Goal: Information Seeking & Learning: Learn about a topic

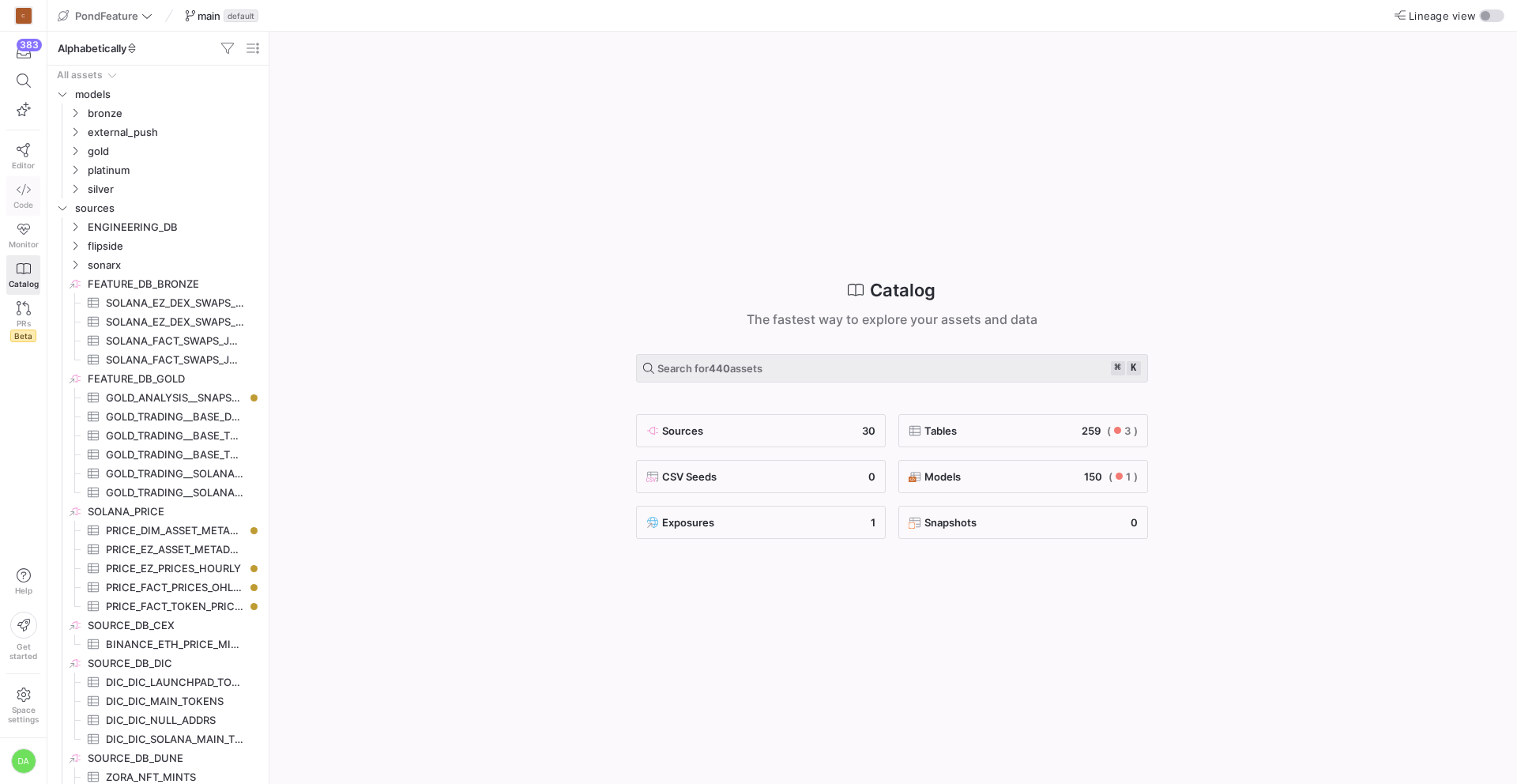
click at [21, 181] on link "Code" at bounding box center [23, 196] width 34 height 40
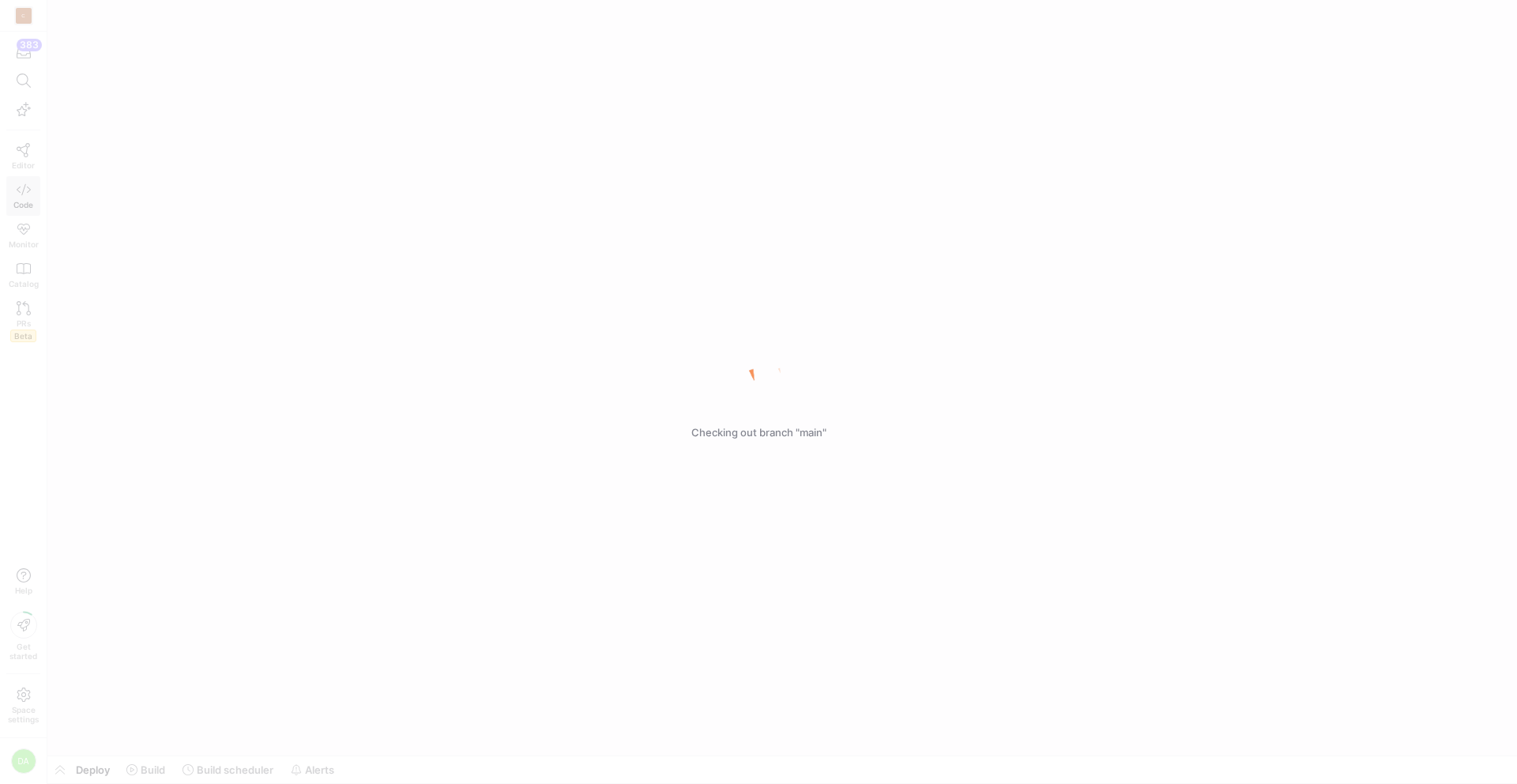
click at [22, 153] on div "Checking out branch "main"" at bounding box center [758, 392] width 1517 height 784
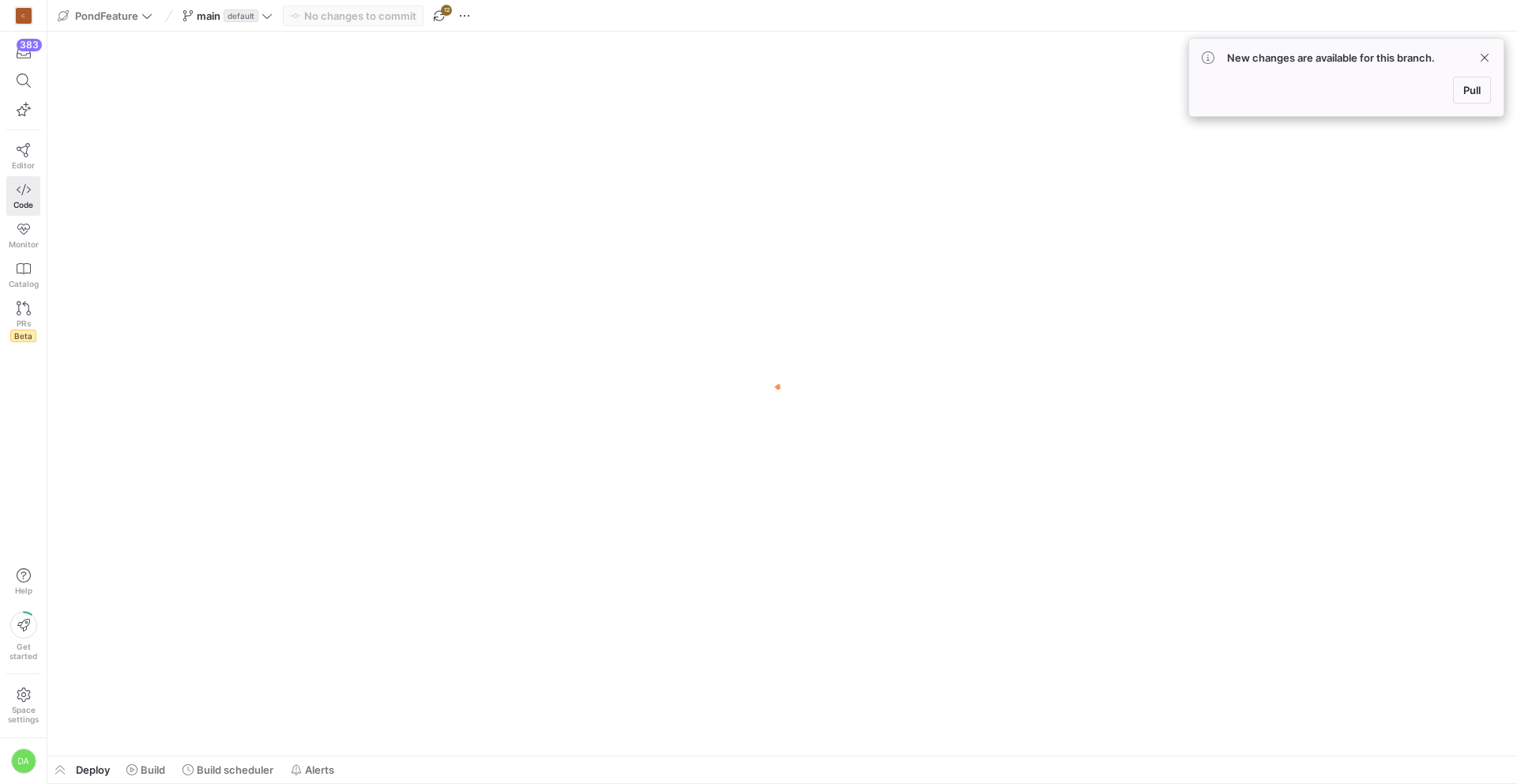
scroll to position [0, 830]
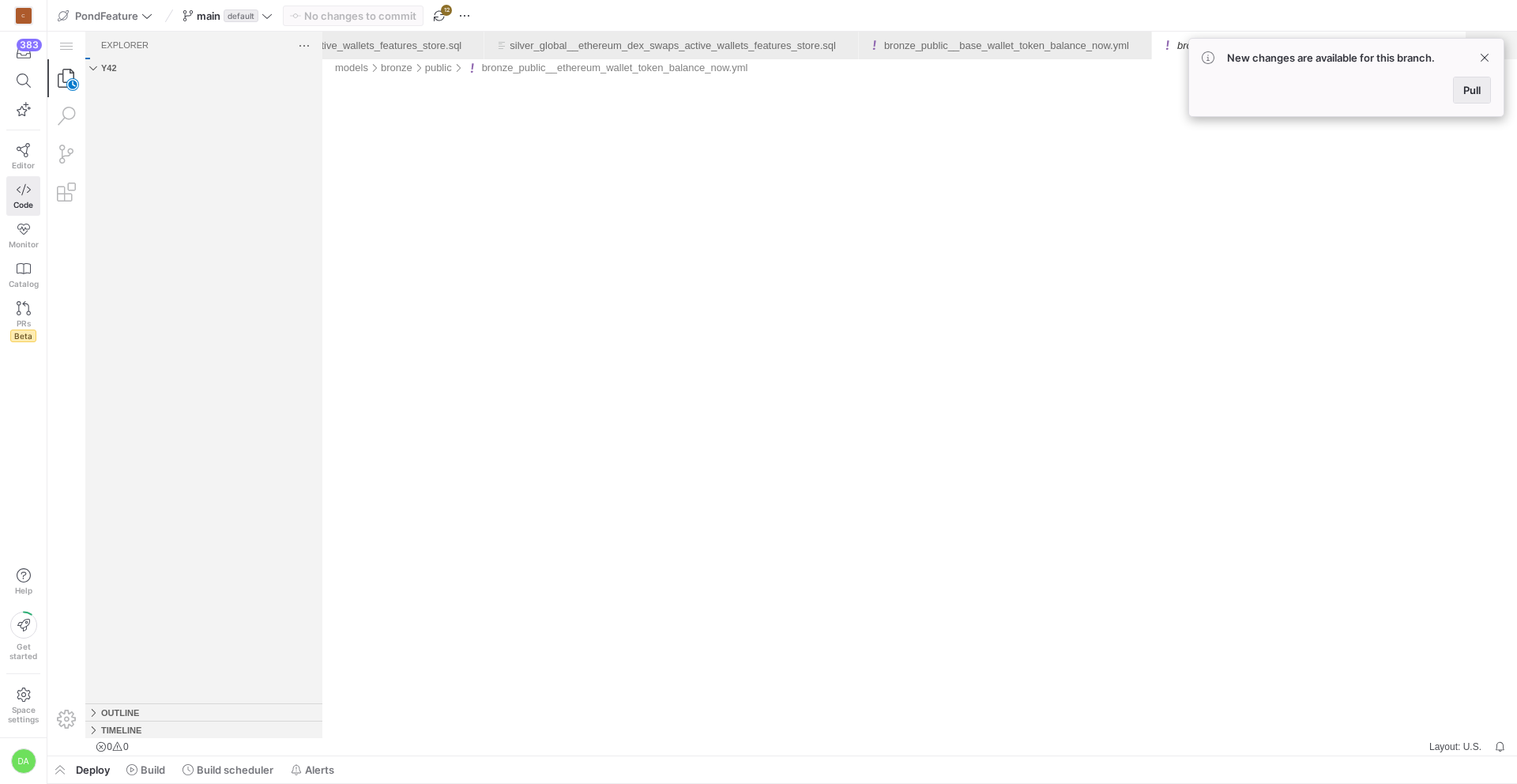
click at [1473, 92] on span "Pull" at bounding box center [1472, 90] width 17 height 13
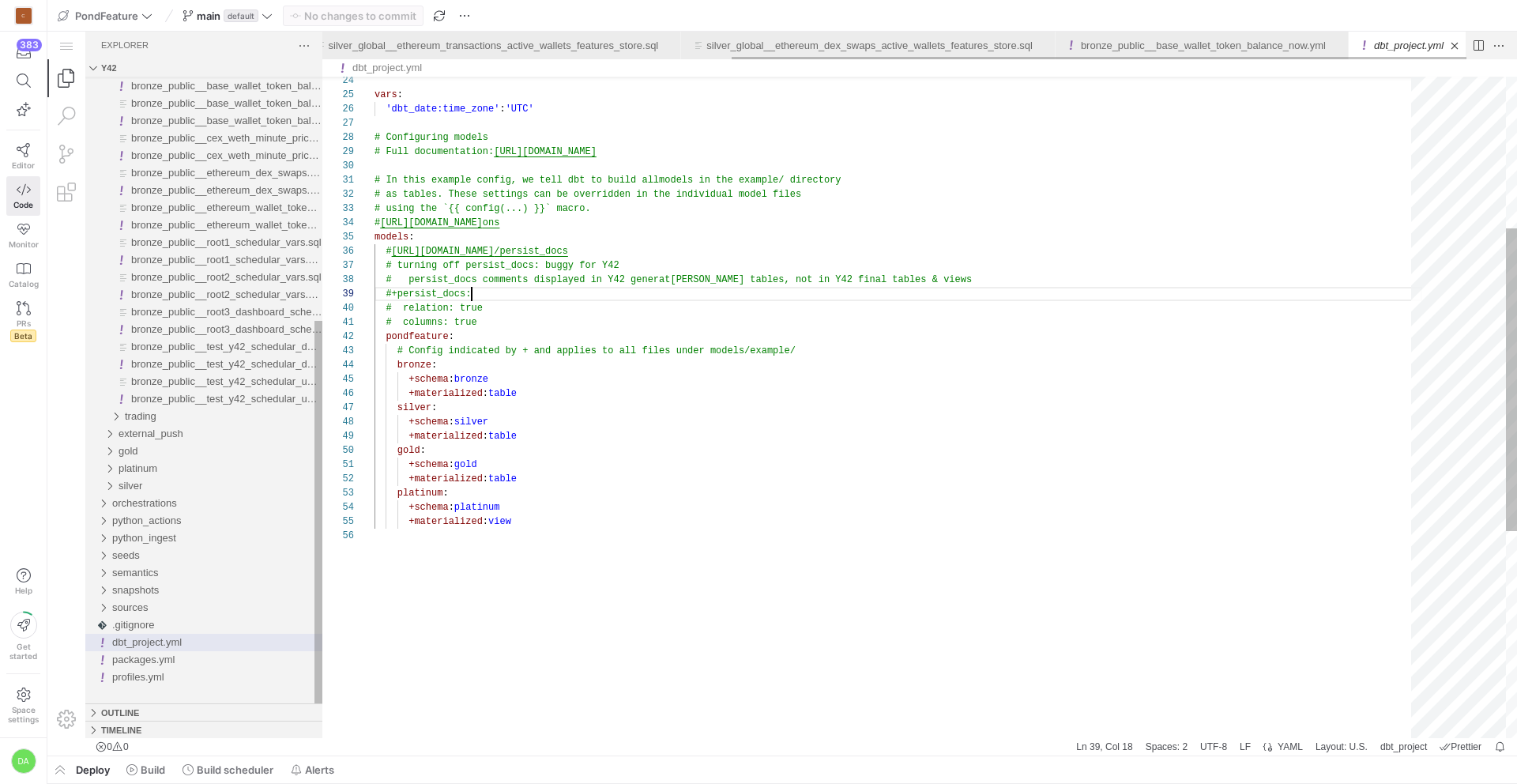
scroll to position [113, 97]
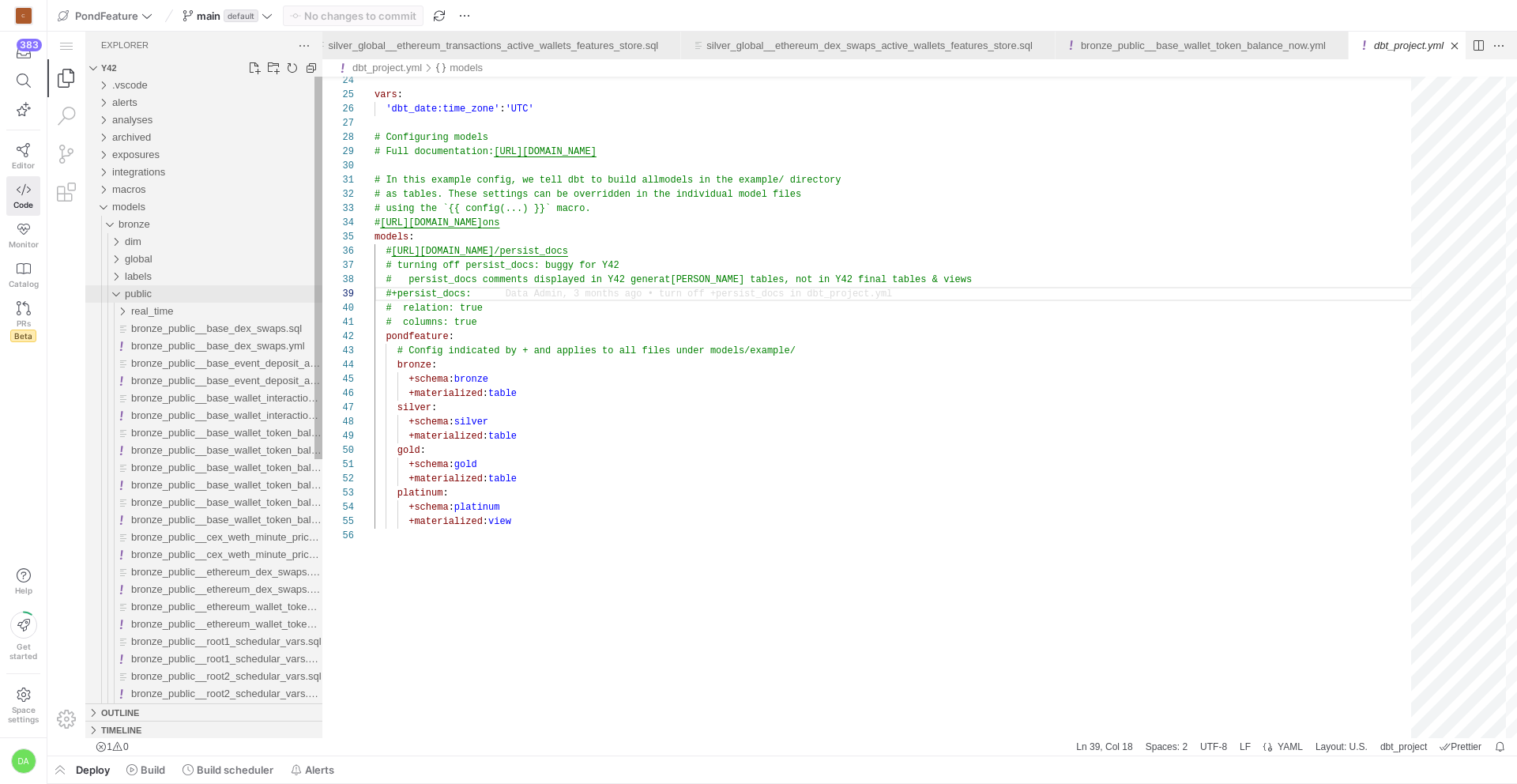
click at [114, 296] on div "public" at bounding box center [109, 293] width 36 height 17
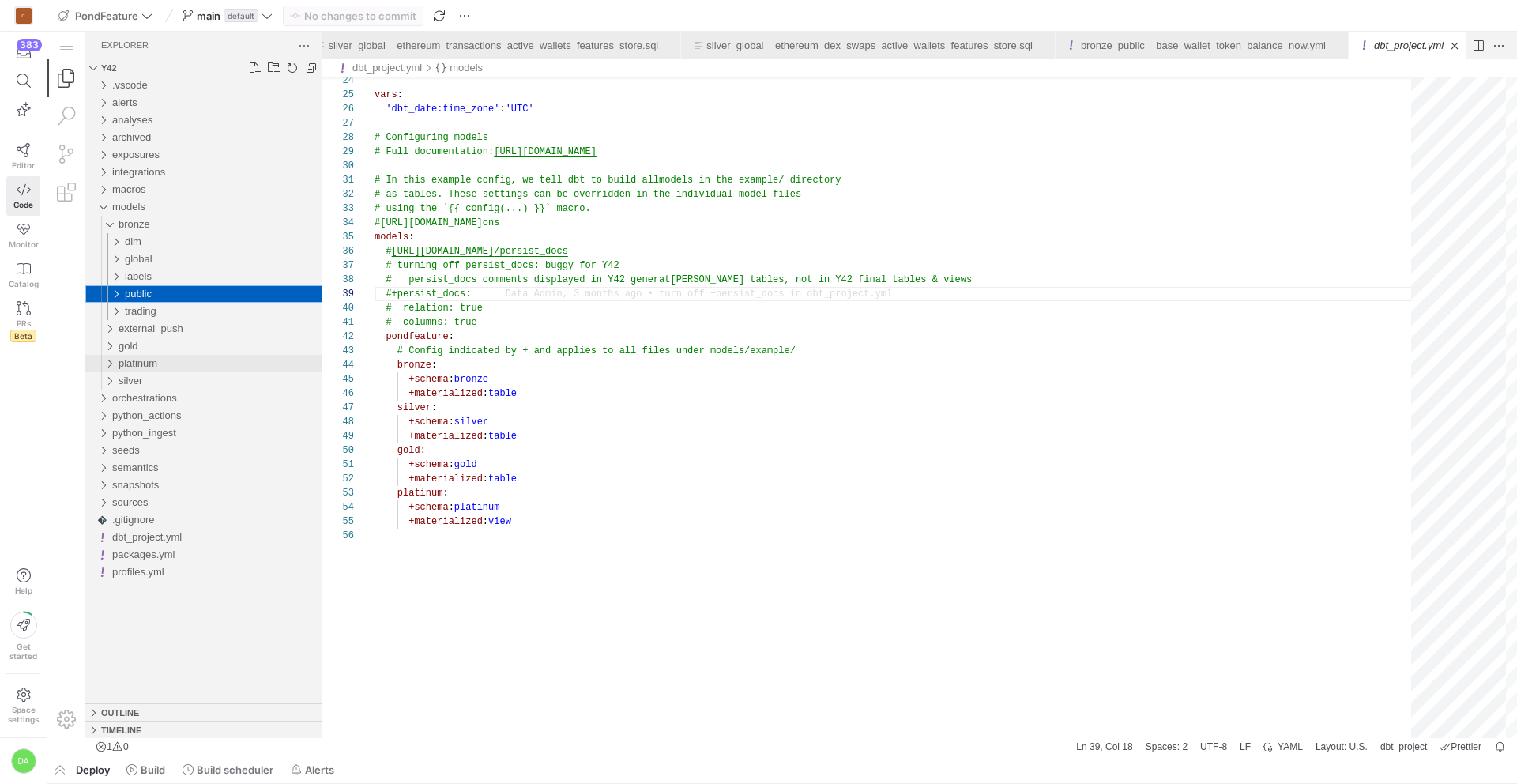
click at [106, 364] on div "platinum" at bounding box center [105, 363] width 30 height 17
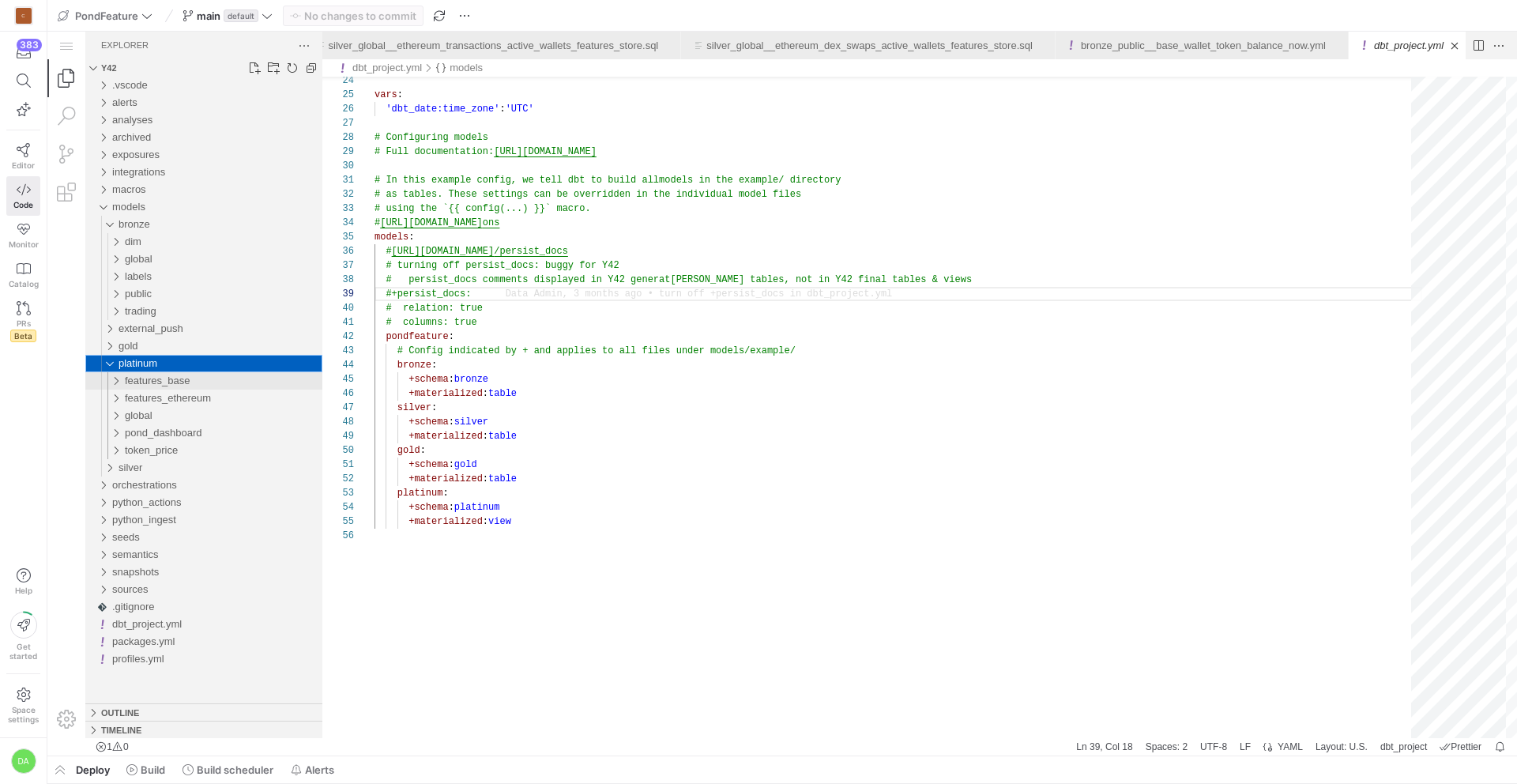
click at [113, 379] on div "features_base" at bounding box center [109, 380] width 36 height 17
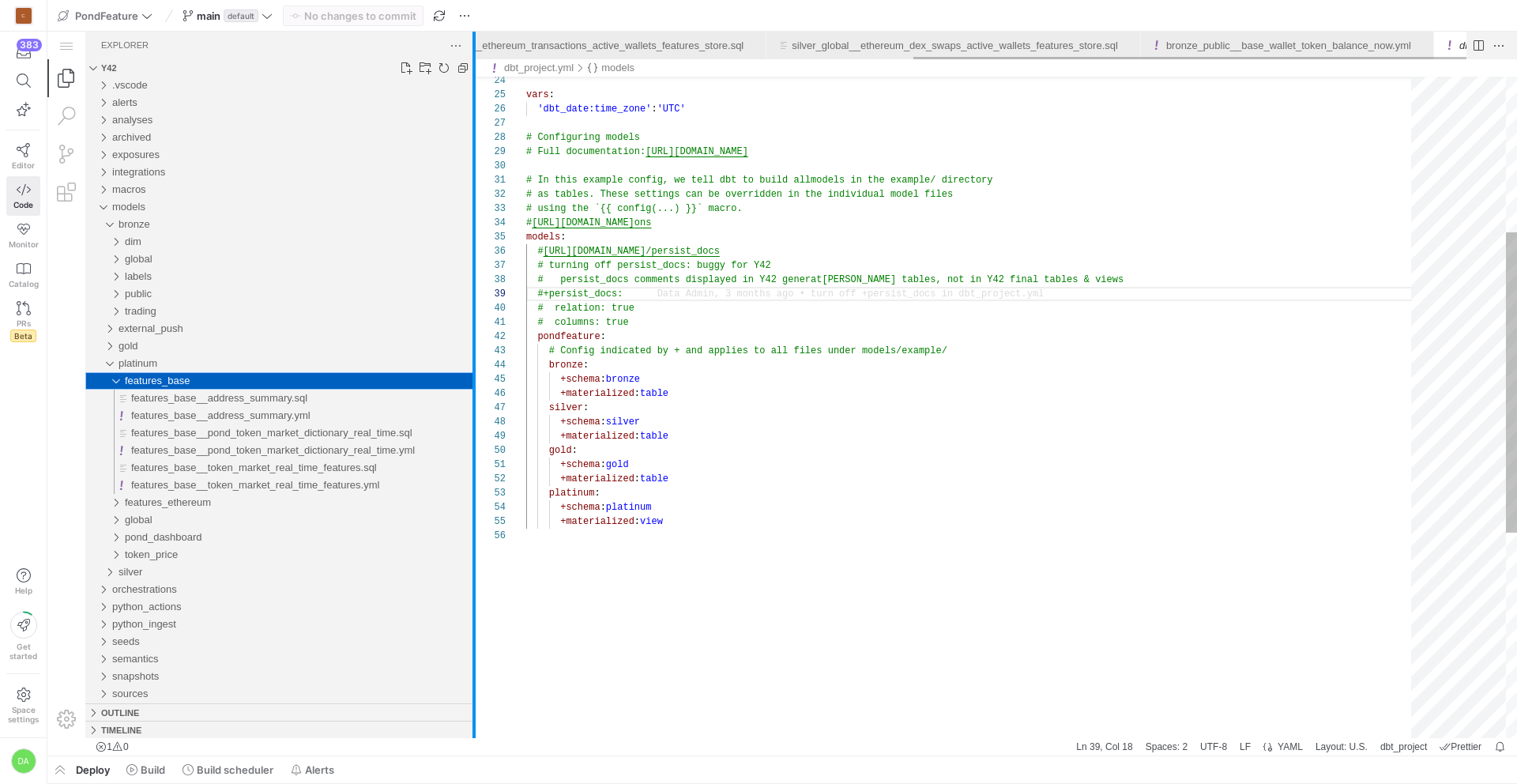
scroll to position [0, 788]
drag, startPoint x: 323, startPoint y: 368, endPoint x: 475, endPoint y: 367, distance: 152.0
click at [475, 367] on div at bounding box center [474, 385] width 3 height 706
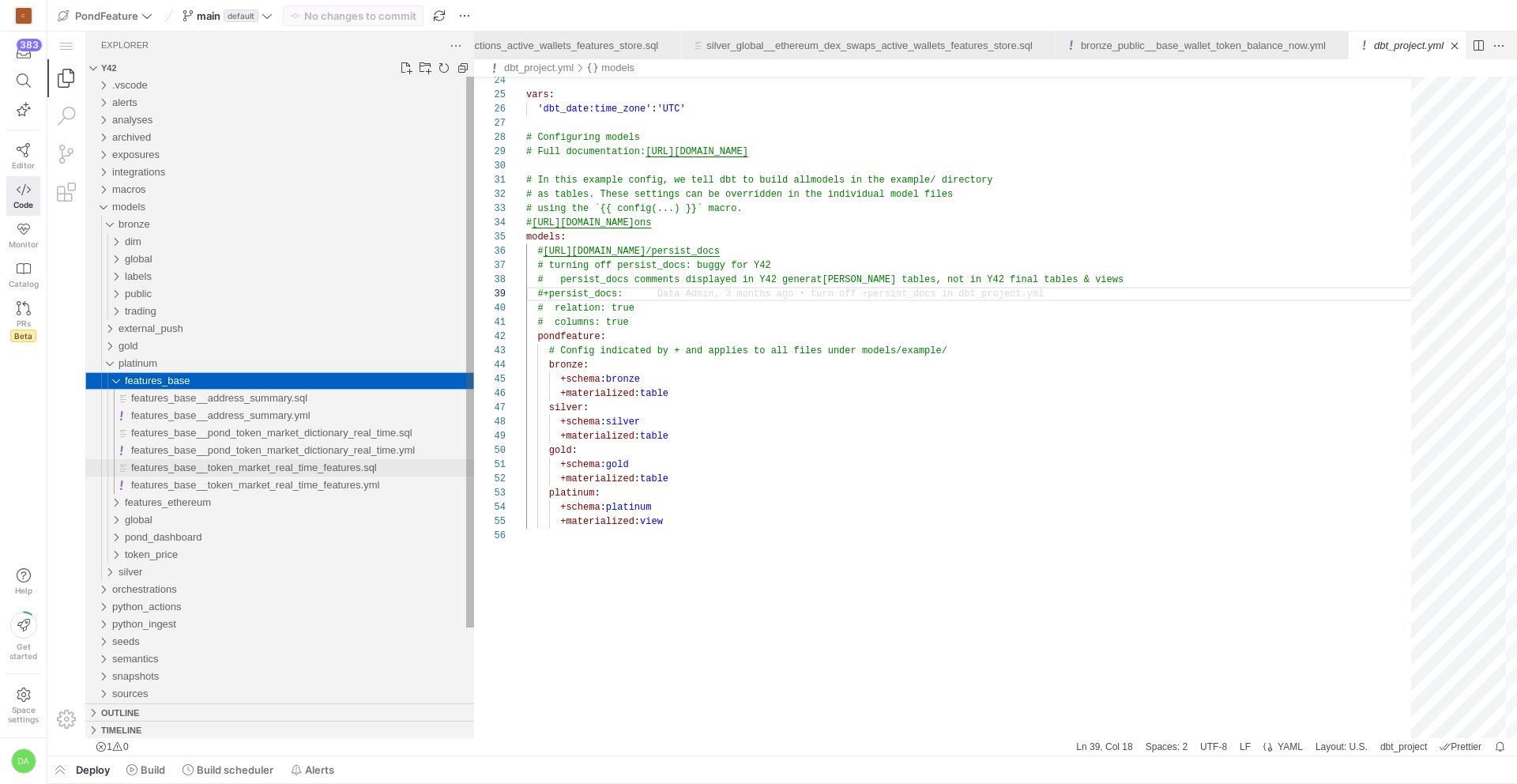
click at [352, 462] on span "features_base__token_market_real_time_features.sql" at bounding box center [254, 467] width 245 height 12
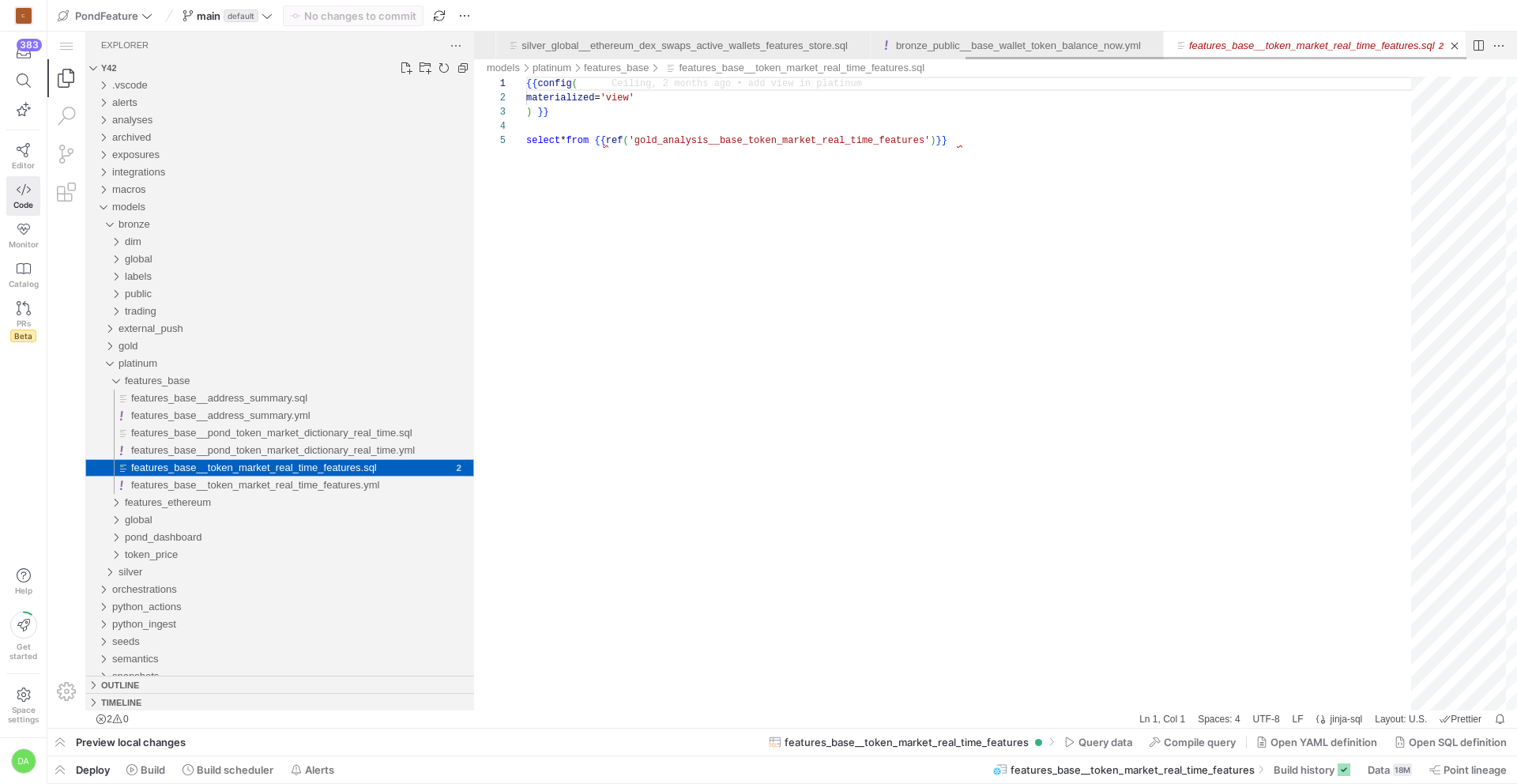
scroll to position [0, 971]
click at [109, 377] on div "features_base" at bounding box center [109, 380] width 36 height 17
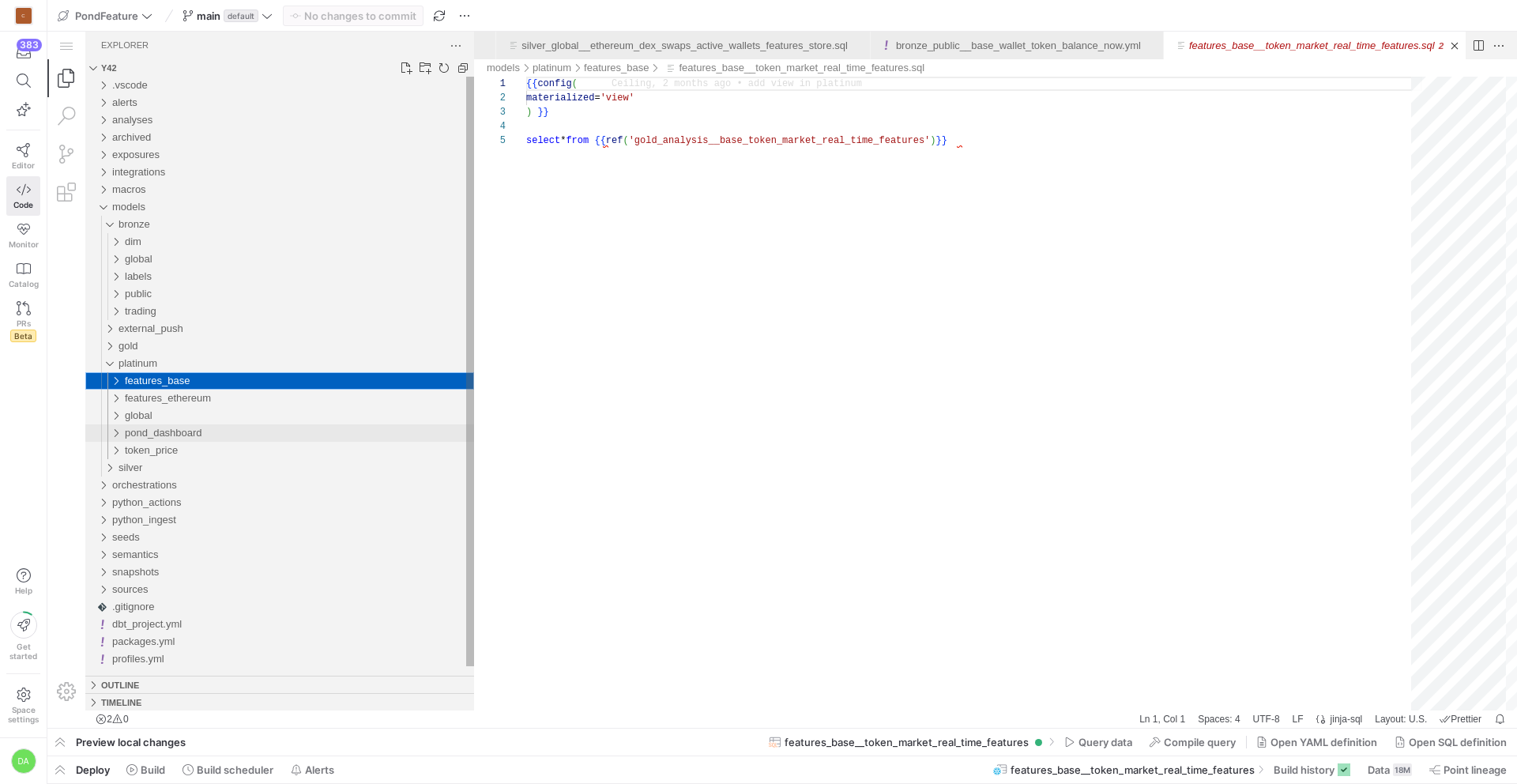
click at [112, 429] on div "pond_dashboard" at bounding box center [109, 432] width 36 height 17
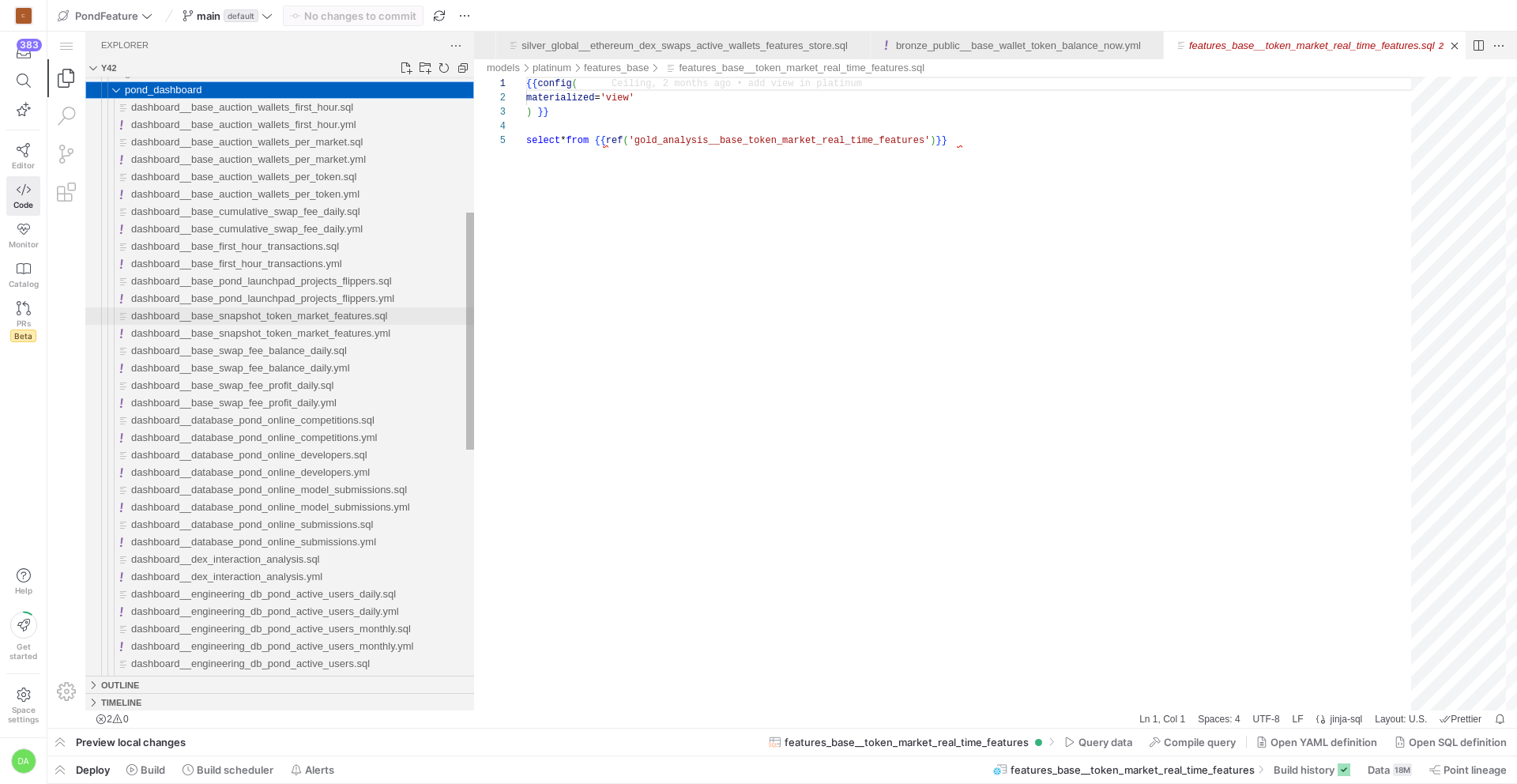
click at [356, 309] on div "dashboard__base_snapshot_token_market_features.sql" at bounding box center [302, 315] width 343 height 17
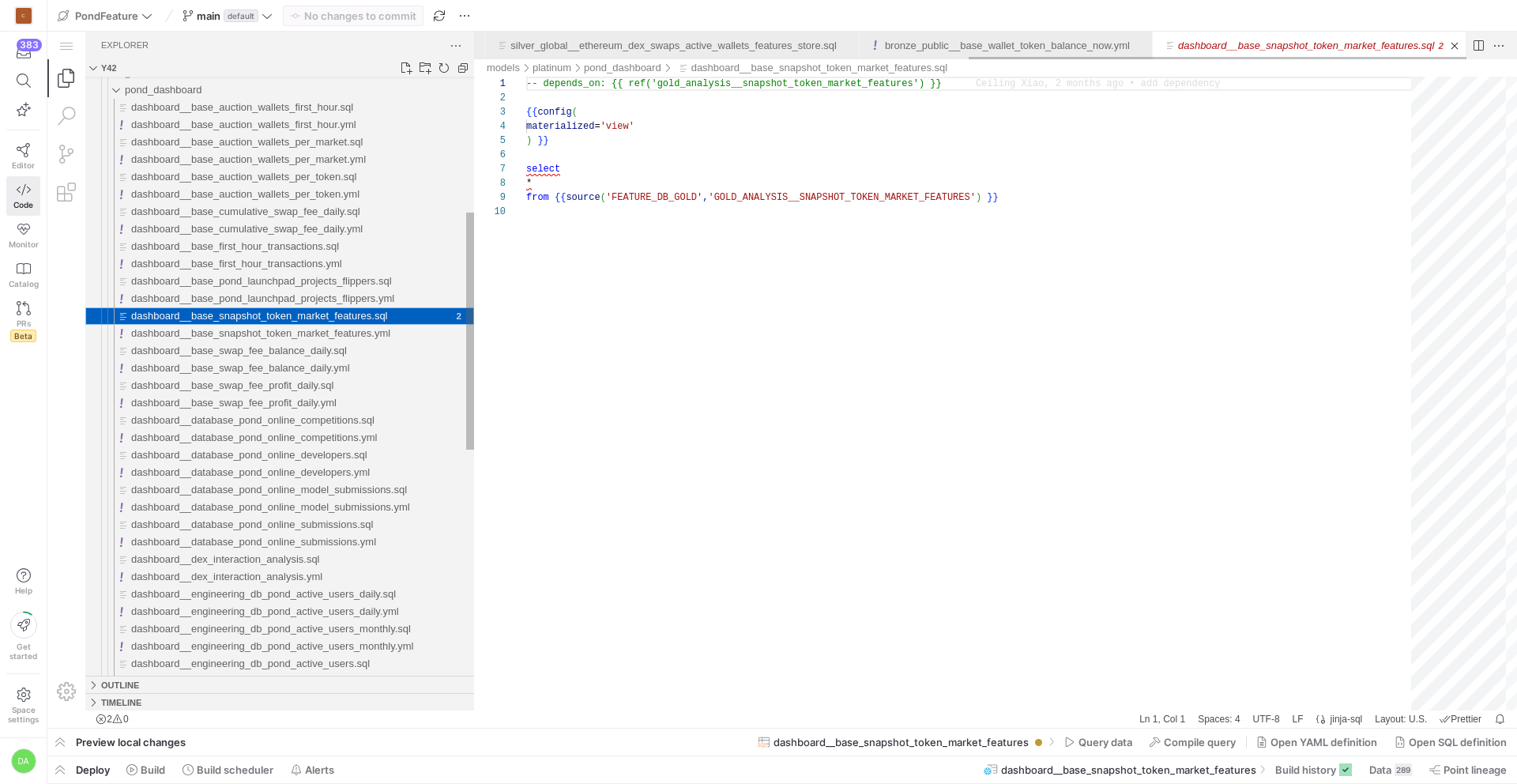
scroll to position [0, 984]
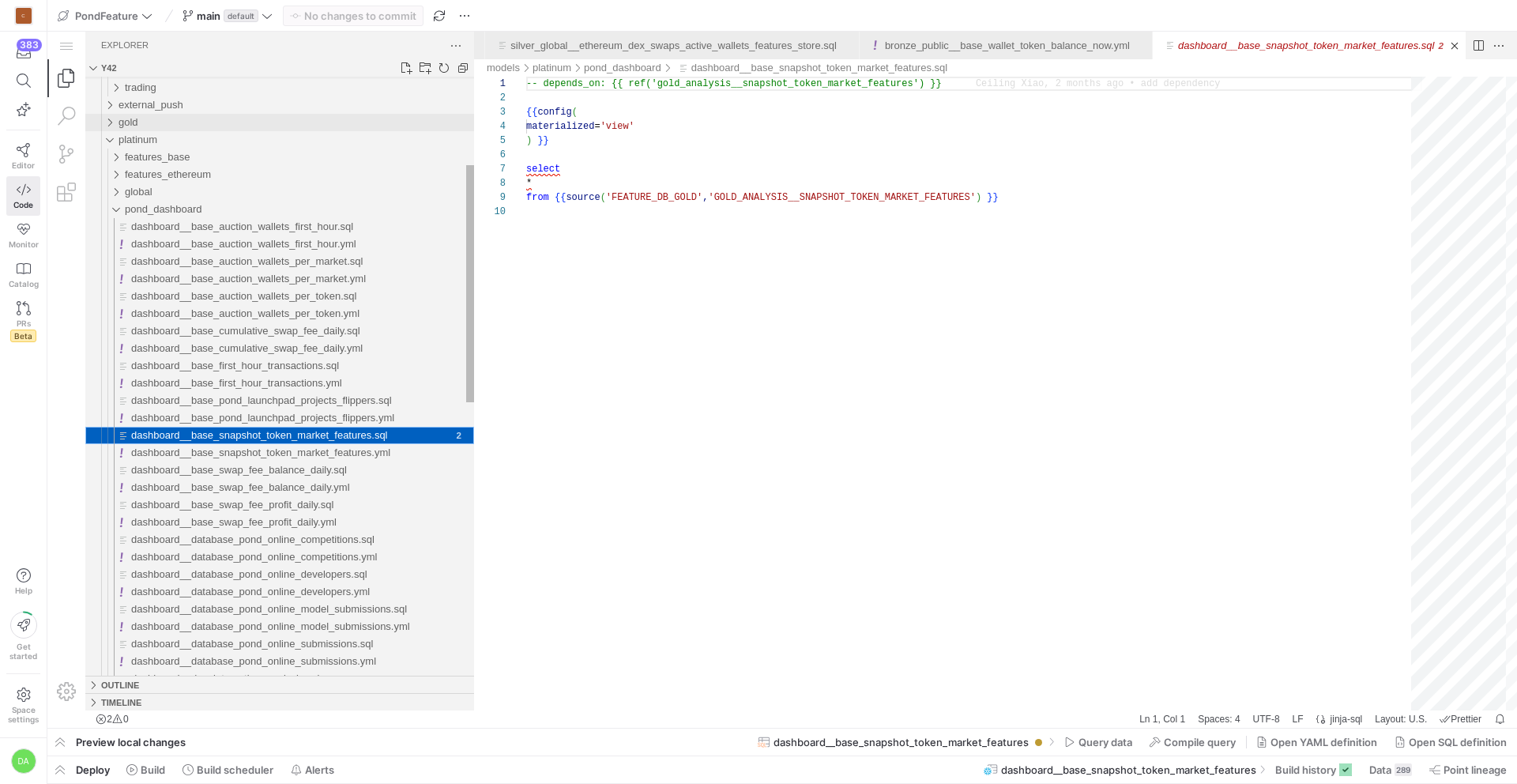
click at [106, 117] on div "gold" at bounding box center [105, 121] width 30 height 17
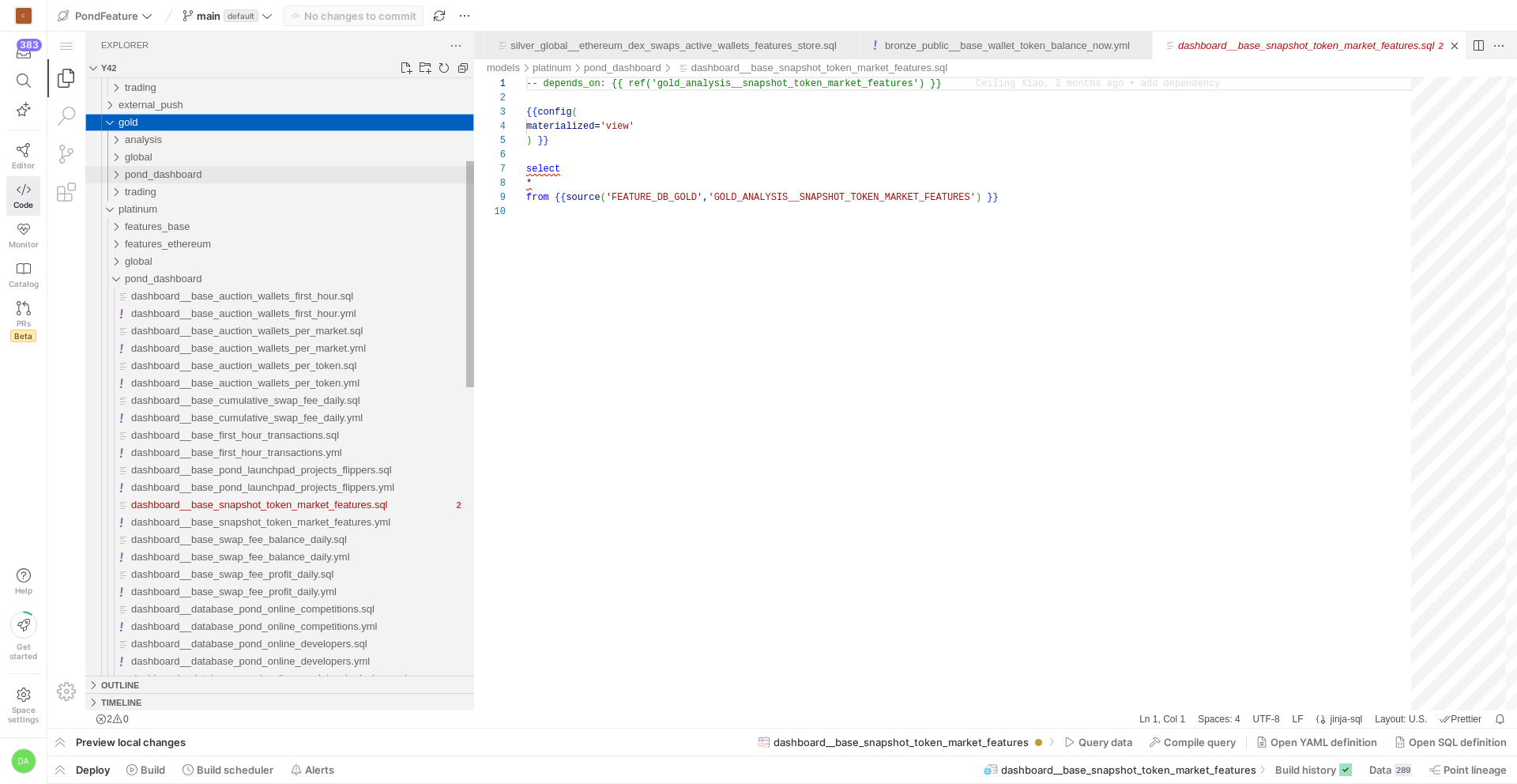
click at [112, 177] on div "pond_dashboard" at bounding box center [109, 174] width 36 height 17
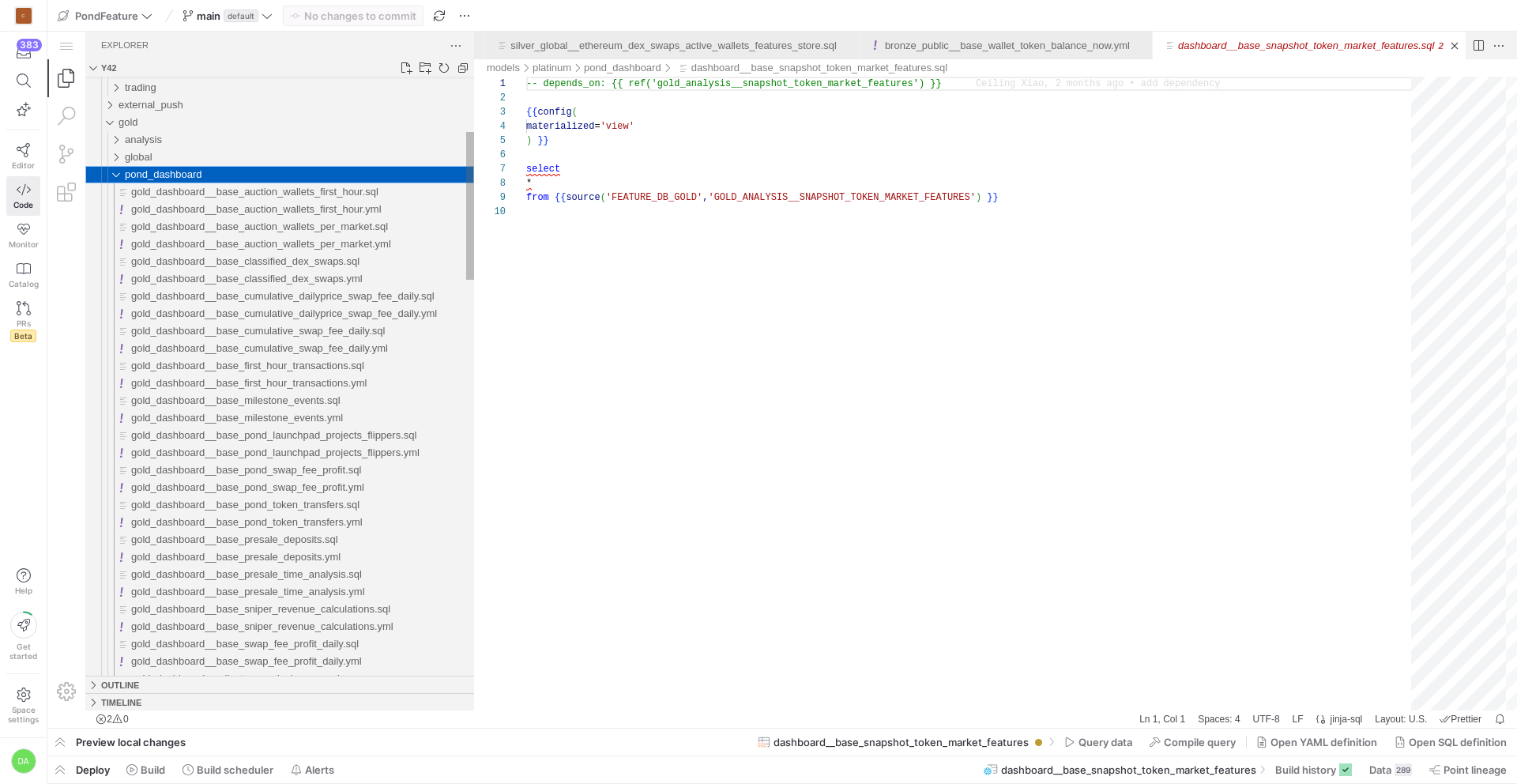
click at [112, 176] on div "pond_dashboard" at bounding box center [109, 174] width 36 height 17
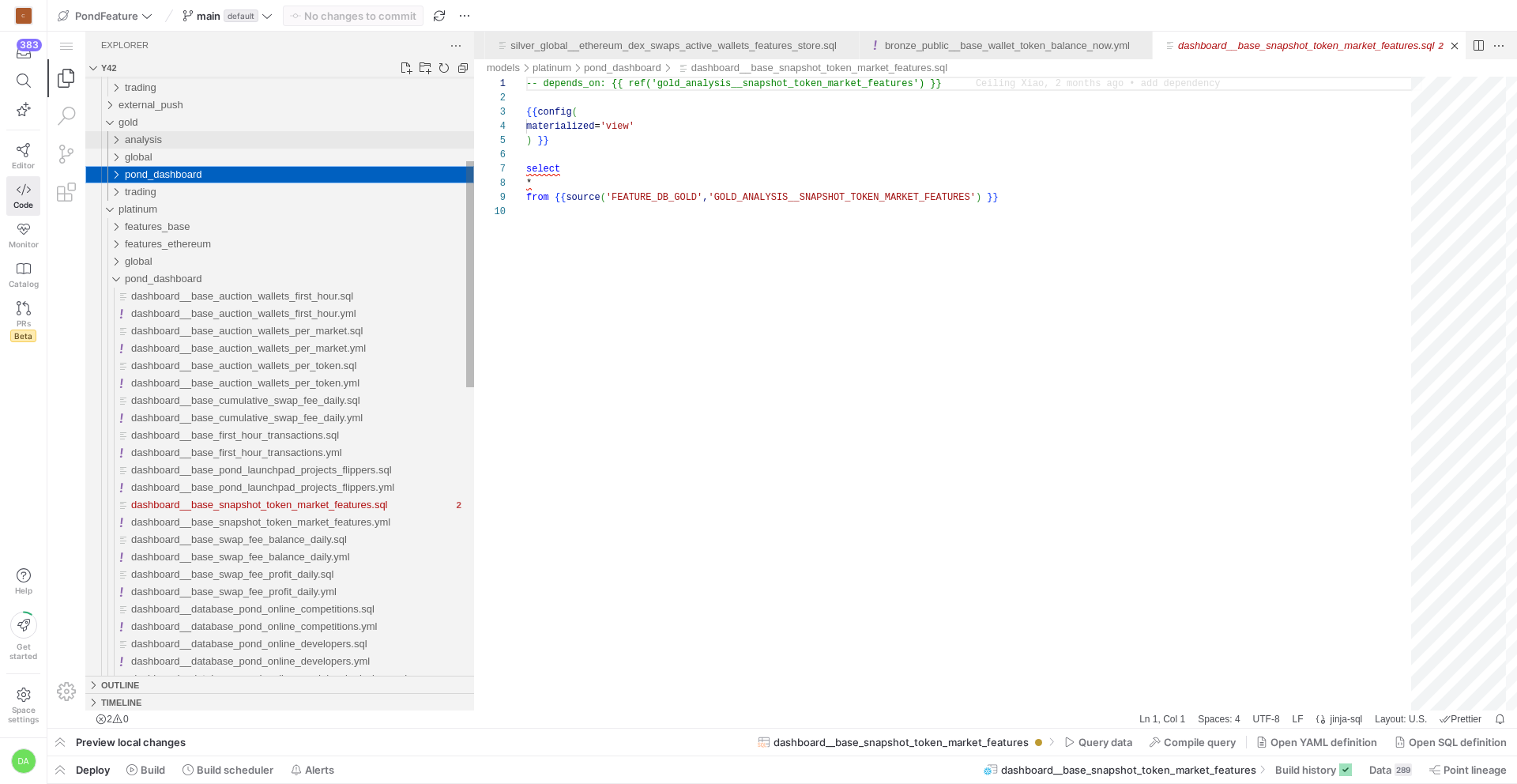
click at [117, 135] on div "analysis" at bounding box center [109, 139] width 36 height 17
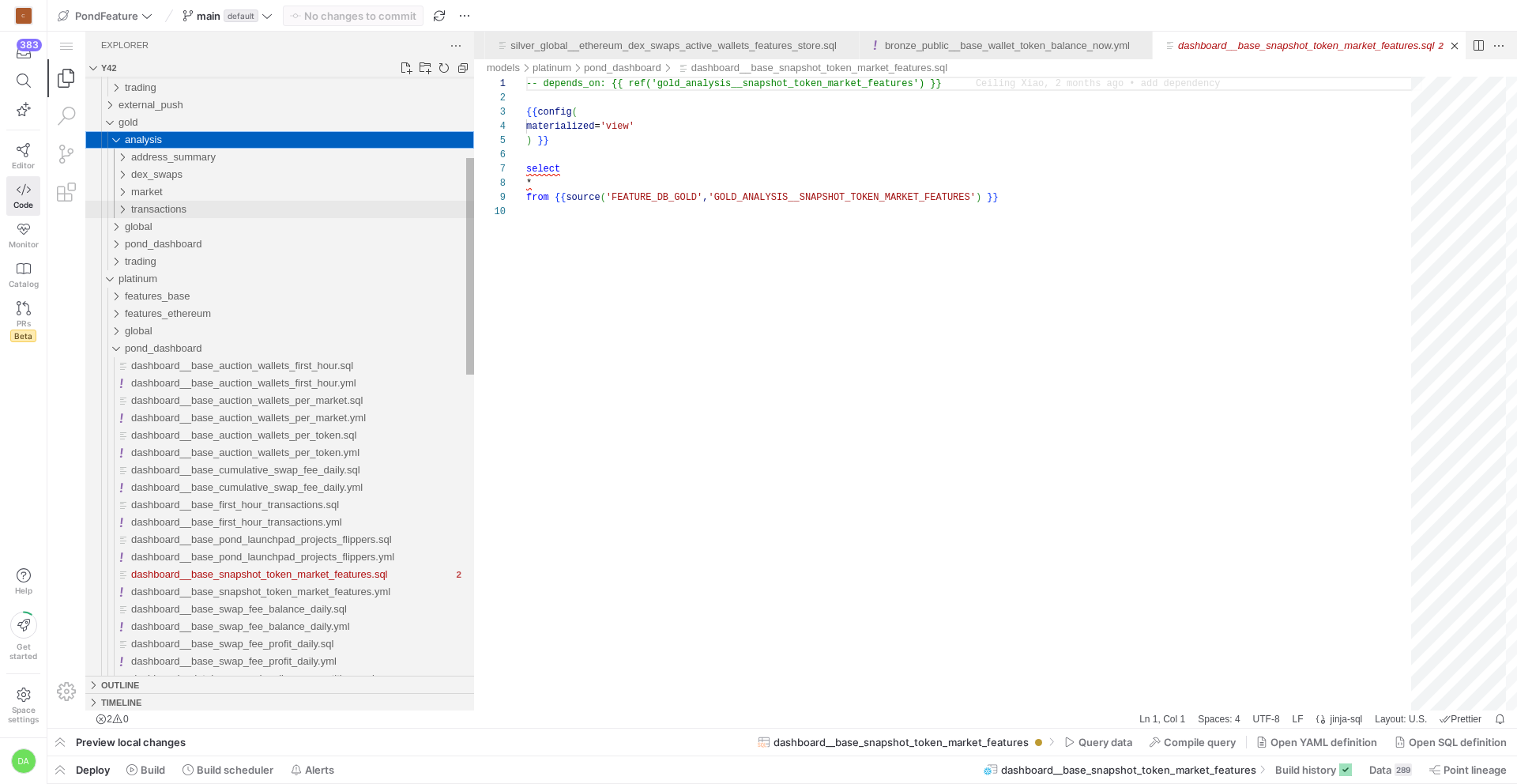
click at [121, 207] on div "transactions" at bounding box center [112, 209] width 43 height 17
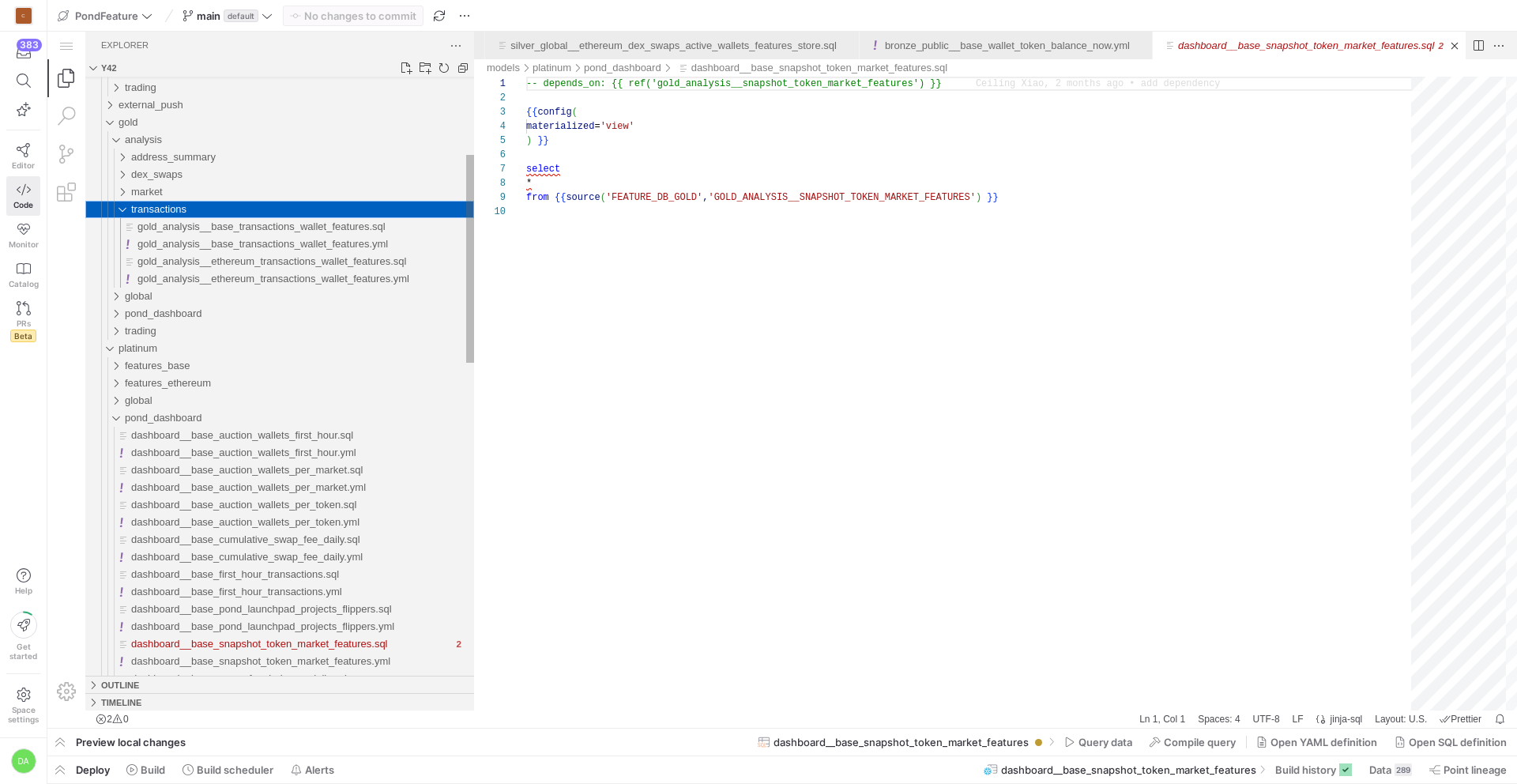
click at [121, 207] on div "transactions" at bounding box center [112, 209] width 43 height 17
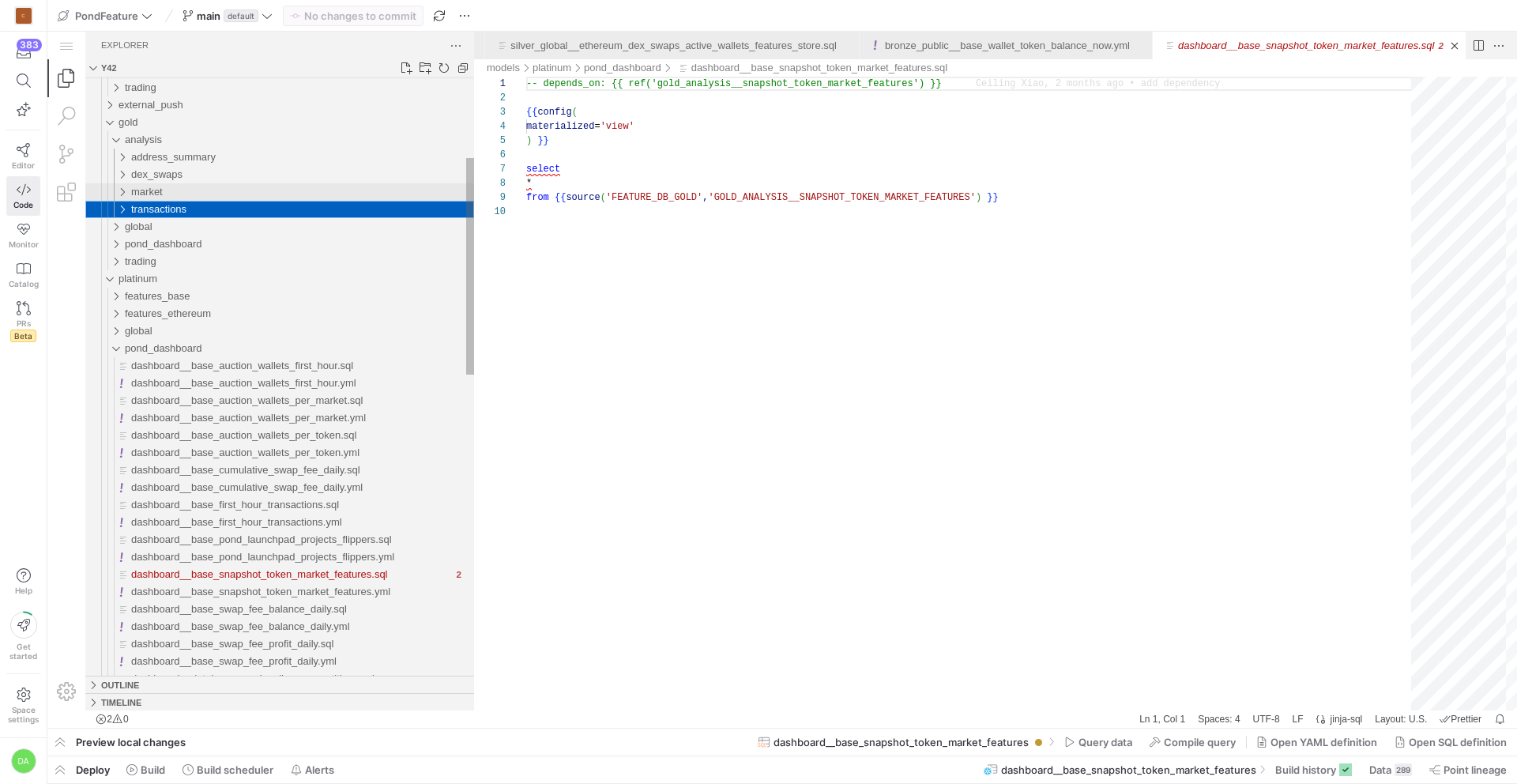
click at [121, 190] on div "market" at bounding box center [112, 191] width 43 height 17
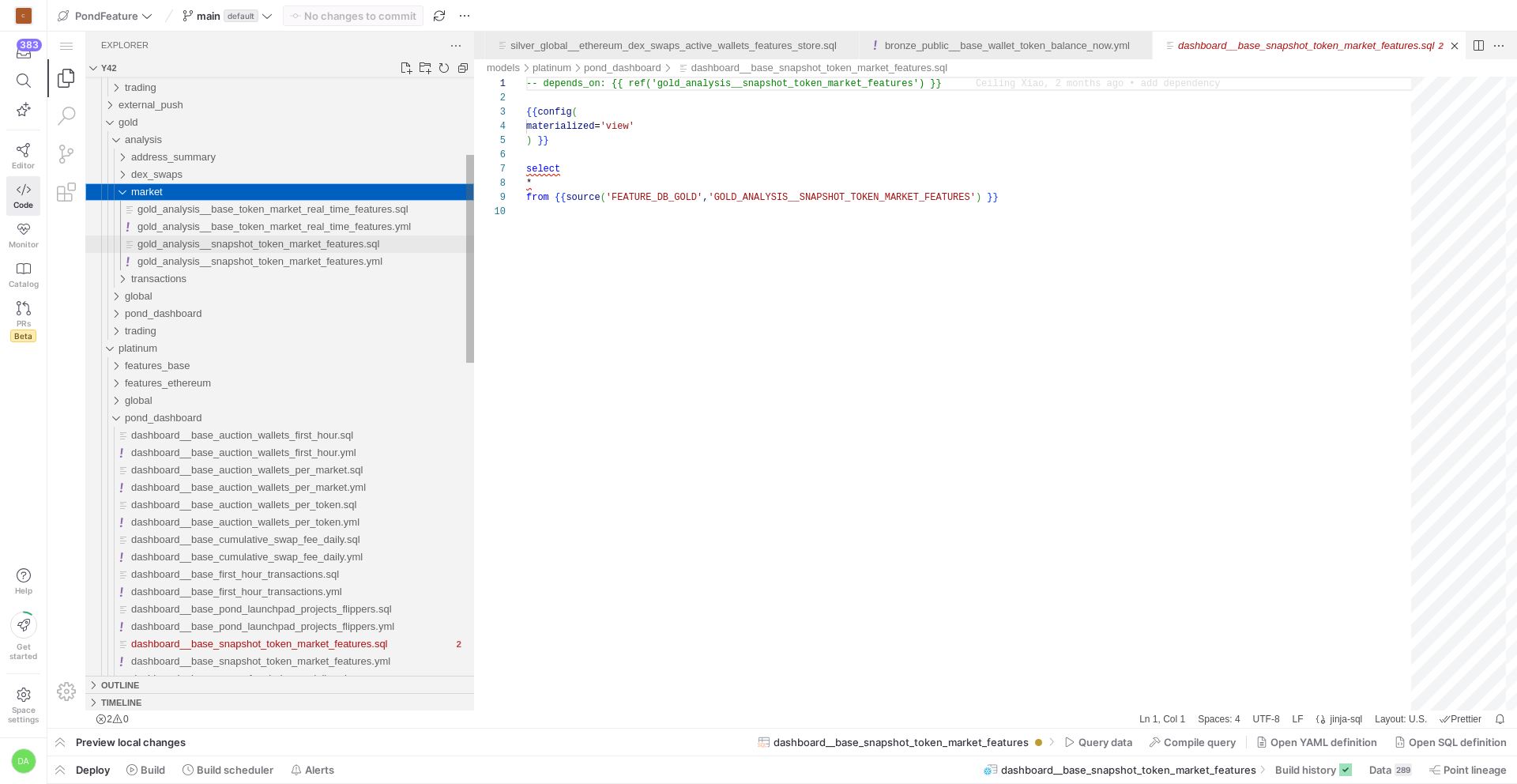
click at [242, 242] on span "gold_analysis__snapshot_token_market_features.sql" at bounding box center [258, 244] width 242 height 12
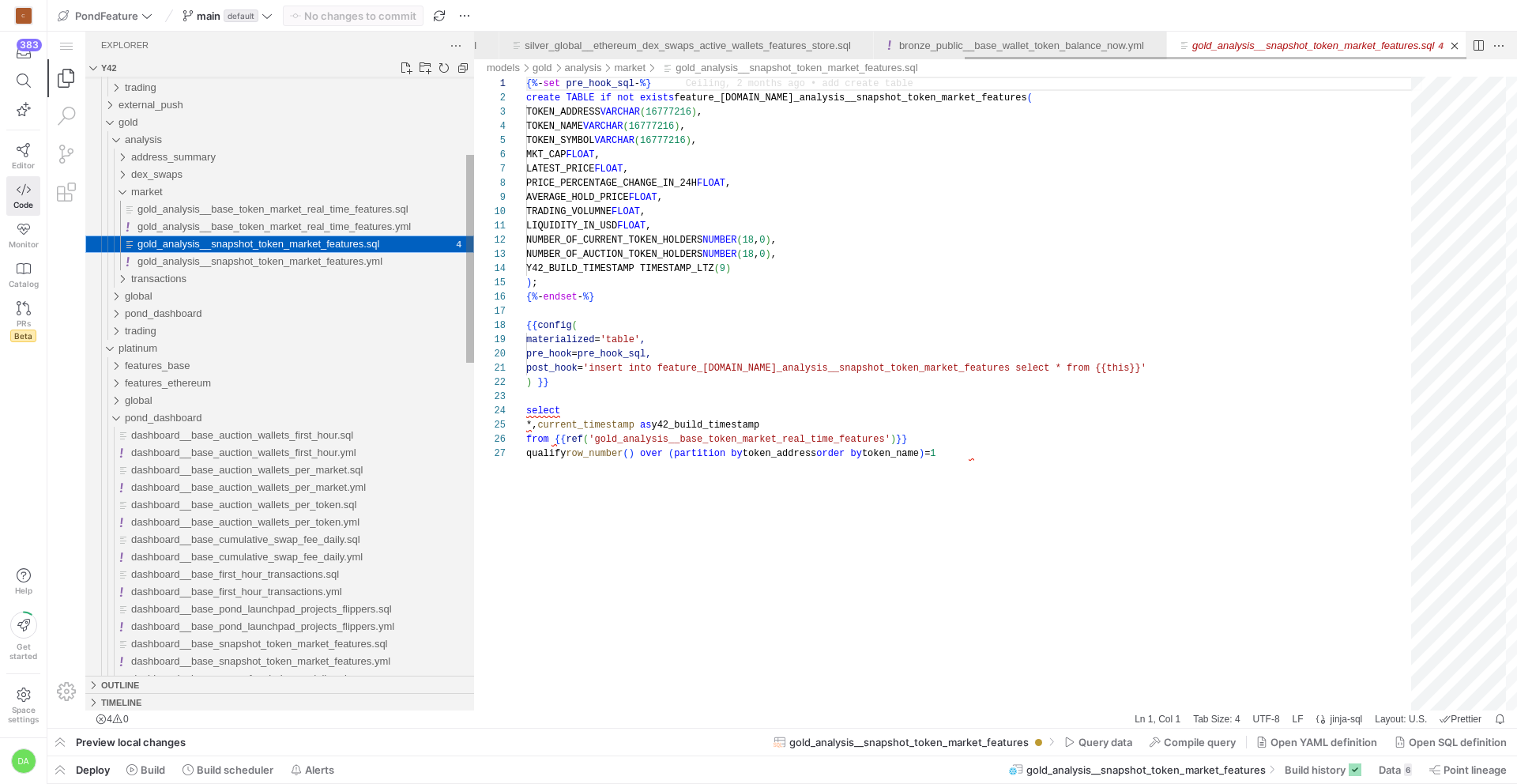
scroll to position [0, 969]
click at [332, 215] on div "gold_analysis__base_token_market_real_time_features.sql" at bounding box center [306, 209] width 337 height 17
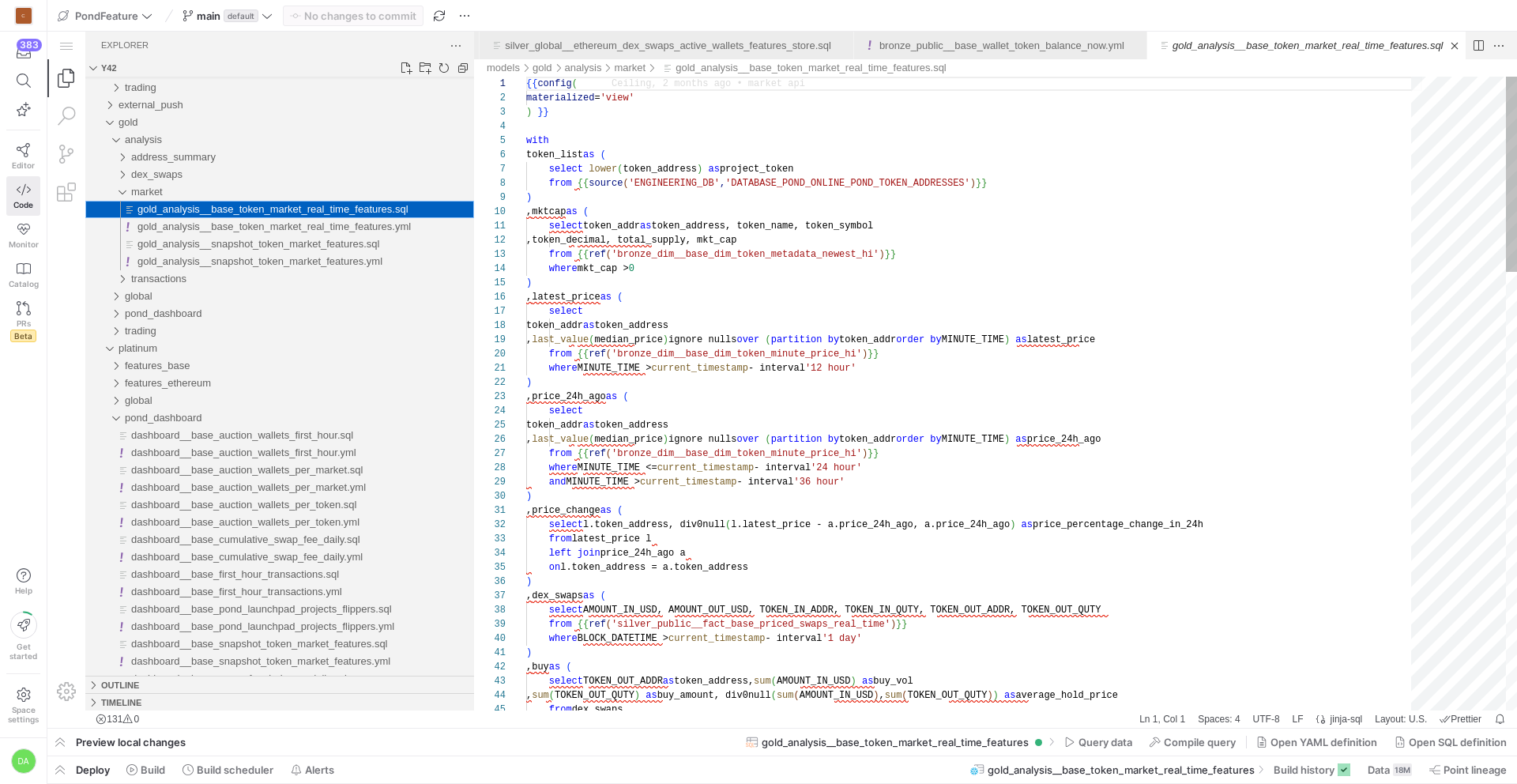
scroll to position [0, 1002]
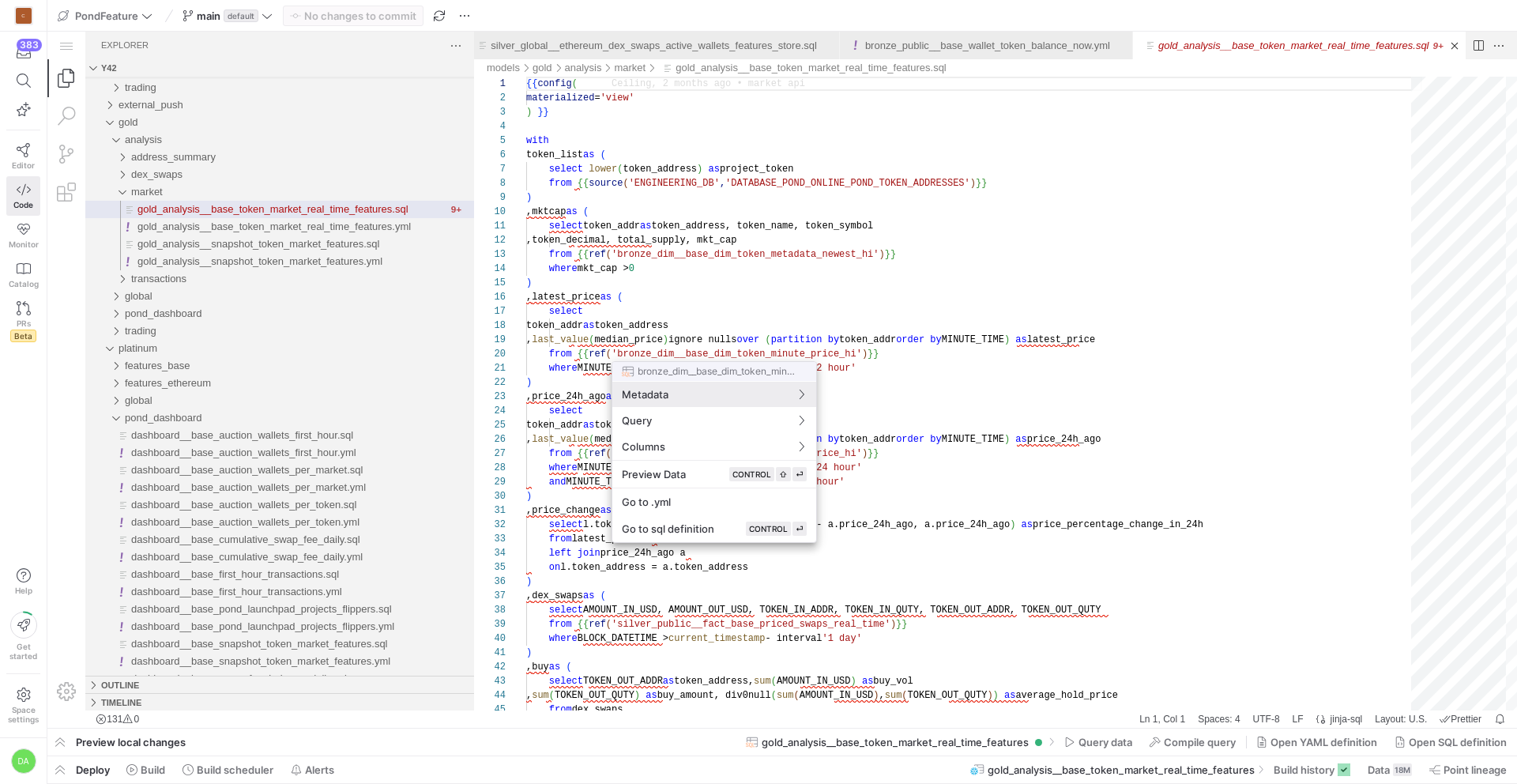
click at [942, 319] on div at bounding box center [758, 392] width 1517 height 784
